Goal: Information Seeking & Learning: Learn about a topic

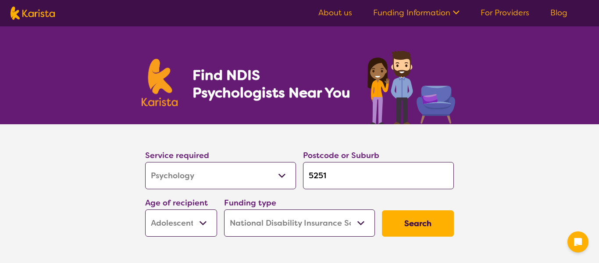
select select "Psychology"
select select "AS"
select select "NDIS"
select select "Psychology"
select select "AS"
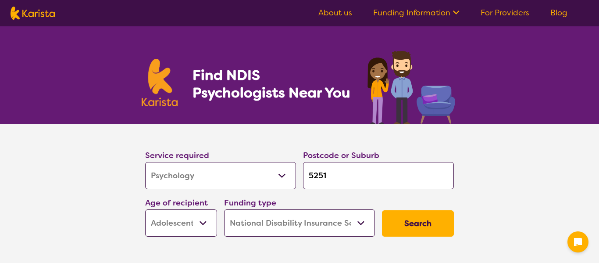
select select "NDIS"
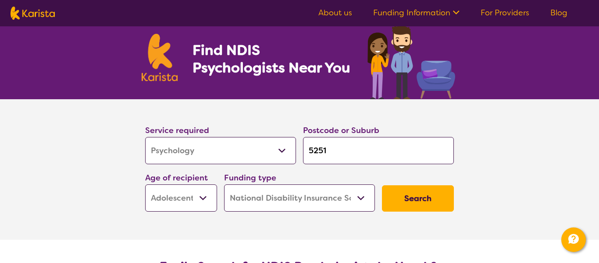
scroll to position [25, 0]
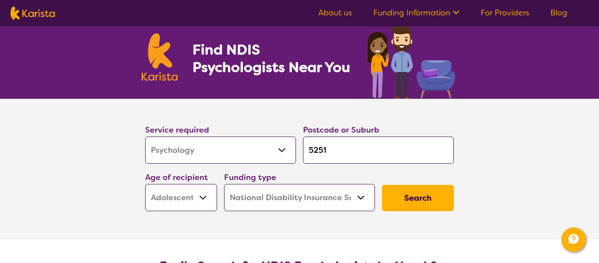
click at [206, 197] on select "Early Childhood - 0 to 9 Child - 10 to 11 Adolescent - 12 to 17 Adult - 18 to 6…" at bounding box center [181, 197] width 72 height 27
click at [145, 184] on select "Early Childhood - 0 to 9 Child - 10 to 11 Adolescent - 12 to 17 Adult - 18 to 6…" at bounding box center [181, 197] width 72 height 27
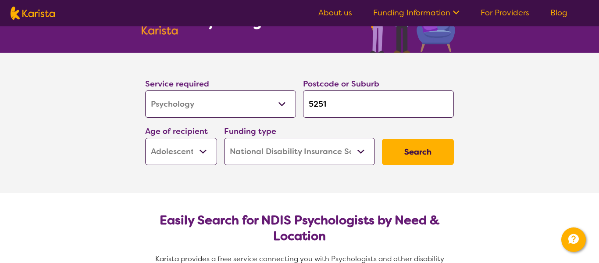
scroll to position [86, 0]
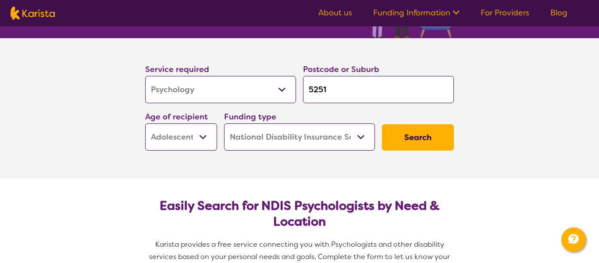
click at [361, 138] on select "Home Care Package (HCP) National Disability Insurance Scheme (NDIS) I don't know" at bounding box center [299, 136] width 151 height 27
click at [421, 136] on button "Search" at bounding box center [418, 137] width 72 height 26
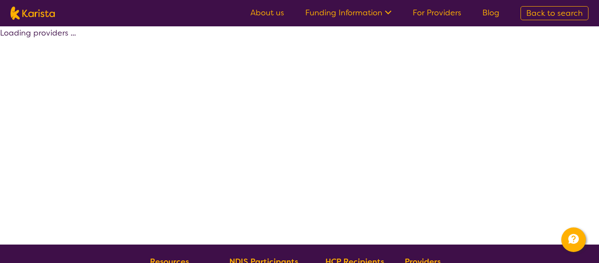
select select "by_score"
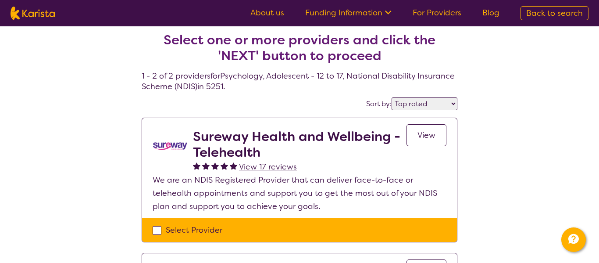
scroll to position [9, 0]
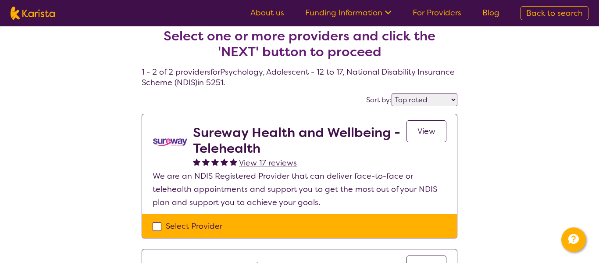
click at [434, 131] on span "View" at bounding box center [427, 131] width 18 height 11
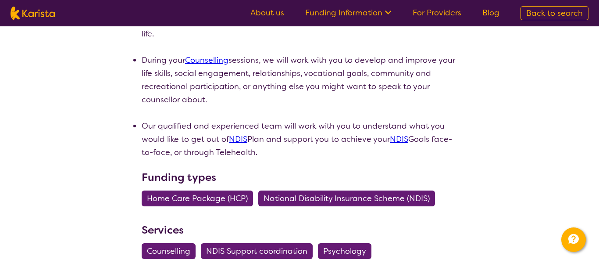
scroll to position [444, 0]
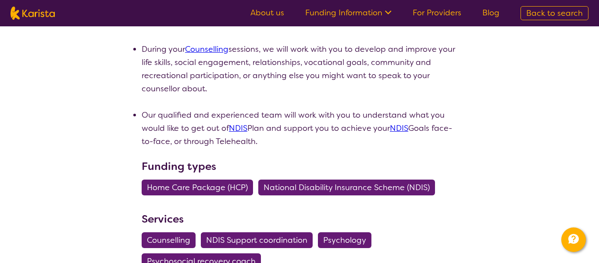
click at [317, 190] on span "National Disability Insurance Scheme (NDIS)" at bounding box center [347, 187] width 166 height 16
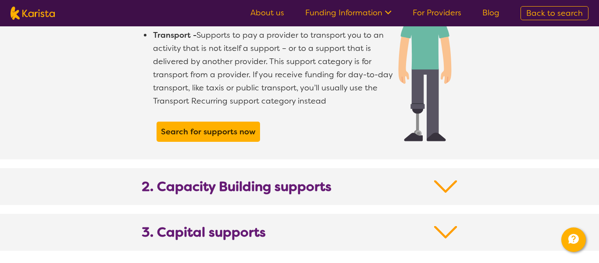
scroll to position [841, 0]
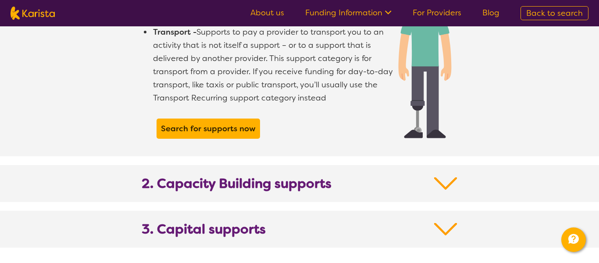
click at [451, 175] on img at bounding box center [445, 183] width 23 height 16
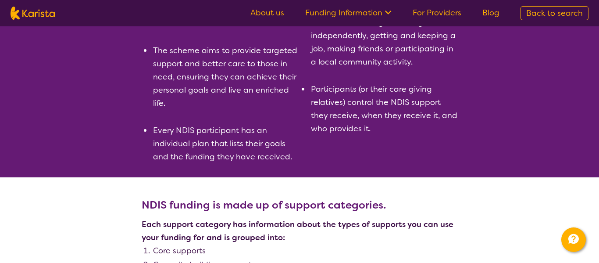
scroll to position [0, 0]
